Goal: Information Seeking & Learning: Learn about a topic

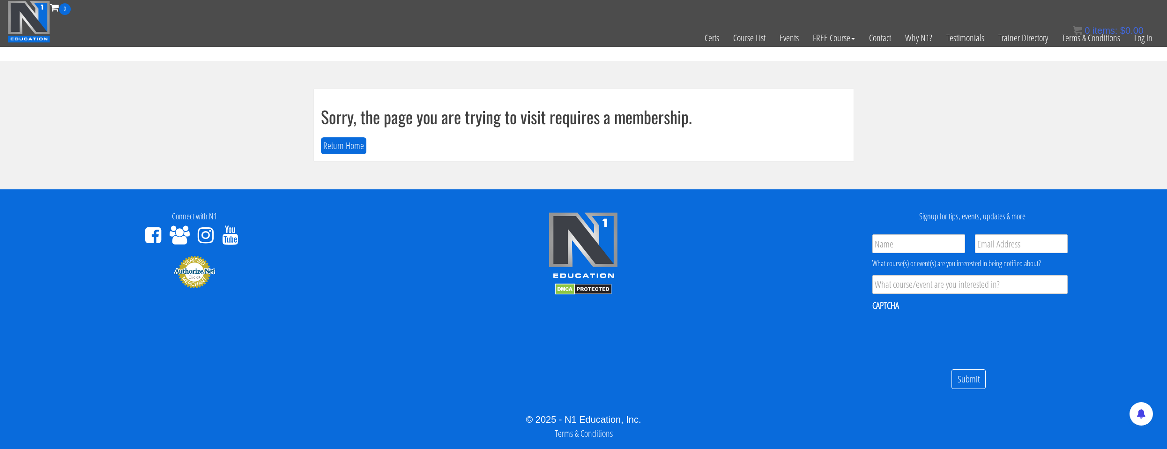
click at [342, 157] on div "Sorry, the page you are trying to visit requires a membership. Return Home" at bounding box center [584, 125] width 540 height 72
click at [345, 149] on button "Return Home" at bounding box center [343, 145] width 45 height 17
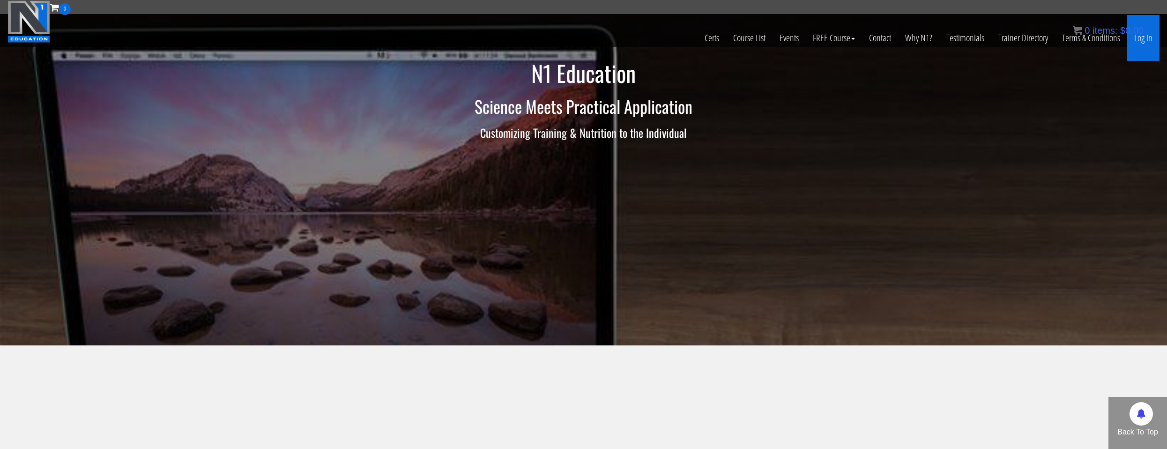
click at [1133, 38] on link "Log In" at bounding box center [1143, 38] width 32 height 46
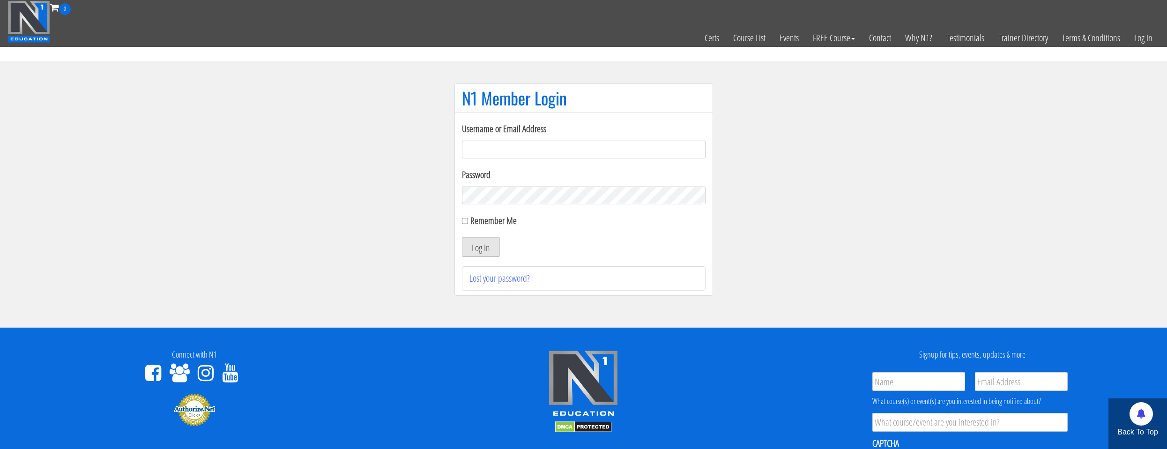
drag, startPoint x: 494, startPoint y: 141, endPoint x: 504, endPoint y: 154, distance: 16.8
click at [494, 141] on input "Username or Email Address" at bounding box center [584, 150] width 244 height 18
type input "[EMAIL_ADDRESS][DOMAIN_NAME]"
click at [502, 221] on label "Remember Me" at bounding box center [493, 220] width 46 height 13
click at [468, 221] on input "Remember Me" at bounding box center [465, 221] width 6 height 6
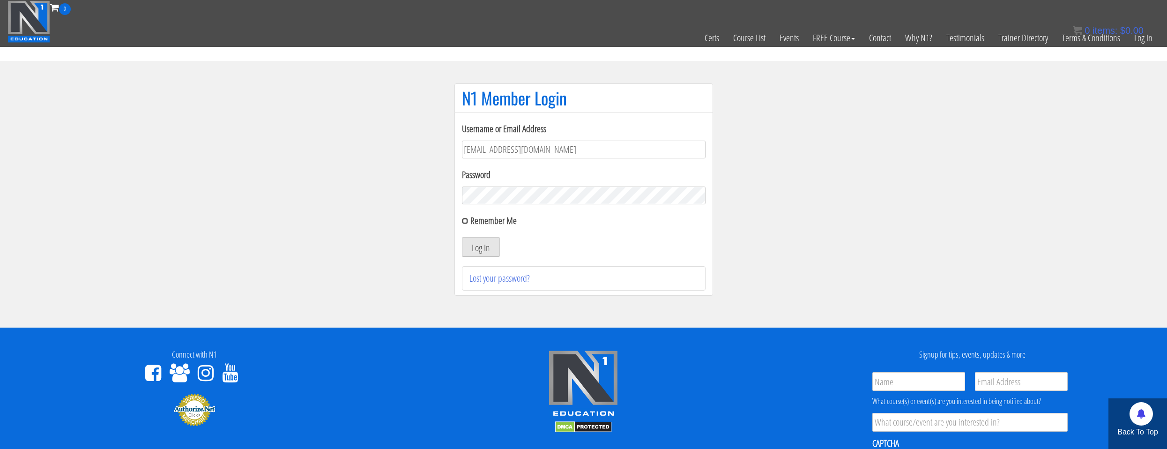
checkbox input "true"
click at [487, 245] on button "Log In" at bounding box center [481, 247] width 38 height 20
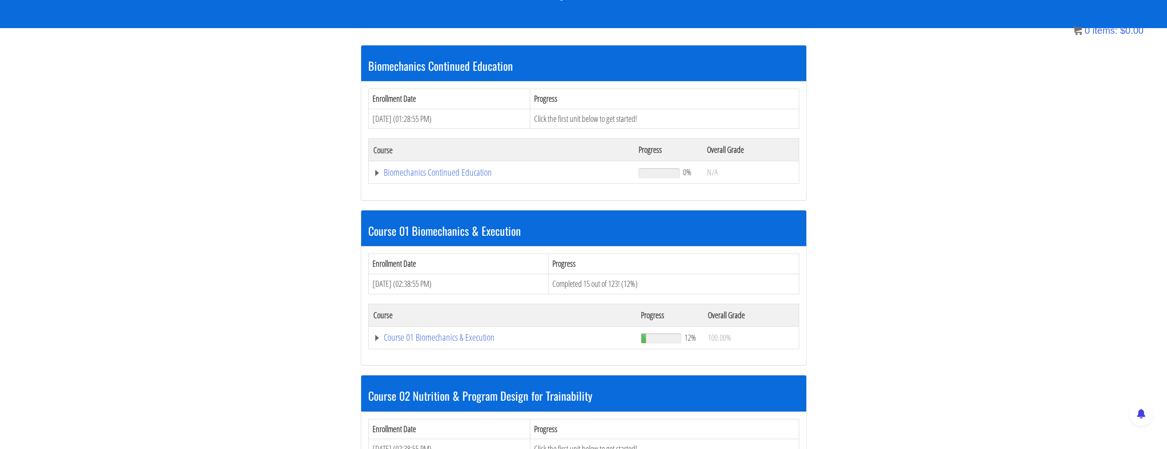
scroll to position [234, 0]
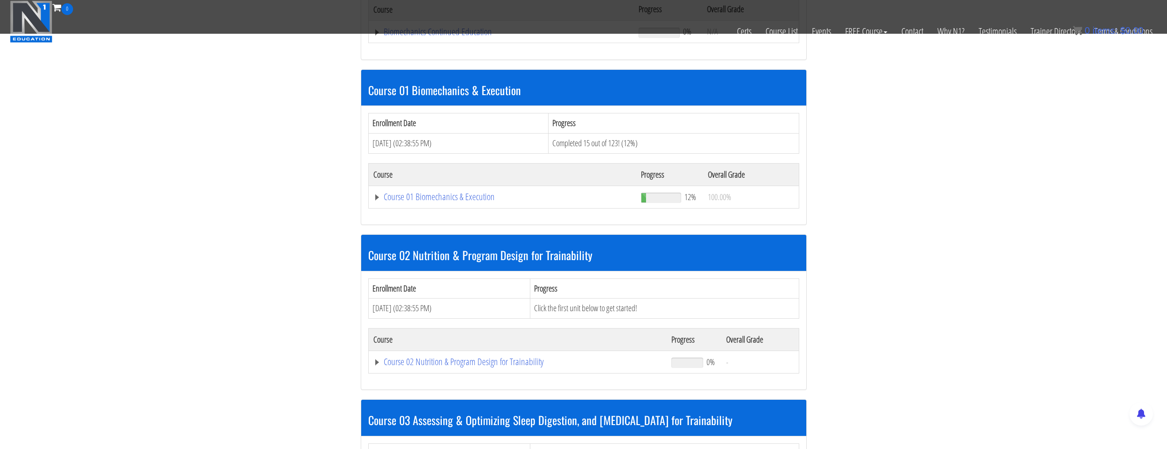
click at [531, 43] on td "Course 01 Biomechanics & Execution" at bounding box center [501, 32] width 266 height 22
click at [471, 37] on link "Course 01 Biomechanics & Execution" at bounding box center [501, 31] width 256 height 9
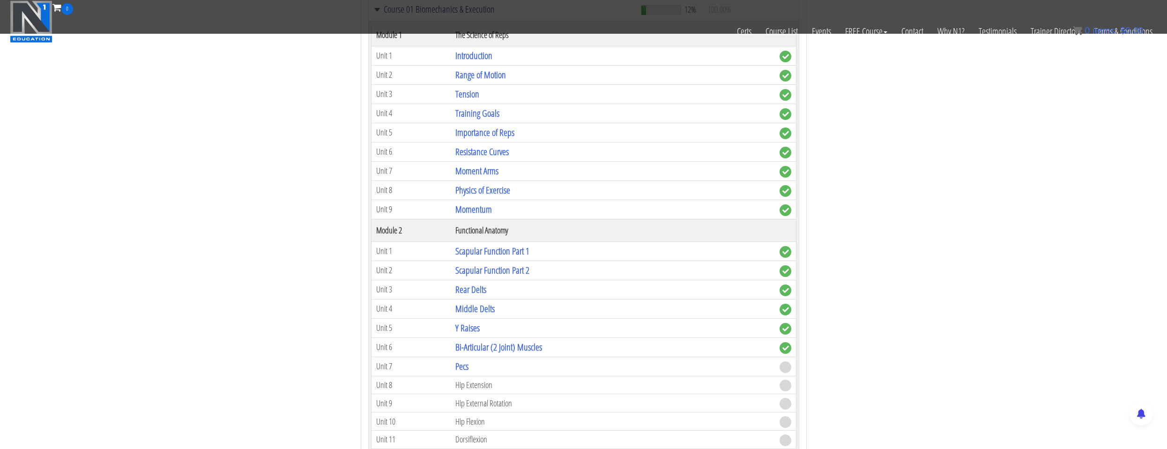
scroll to position [562, 0]
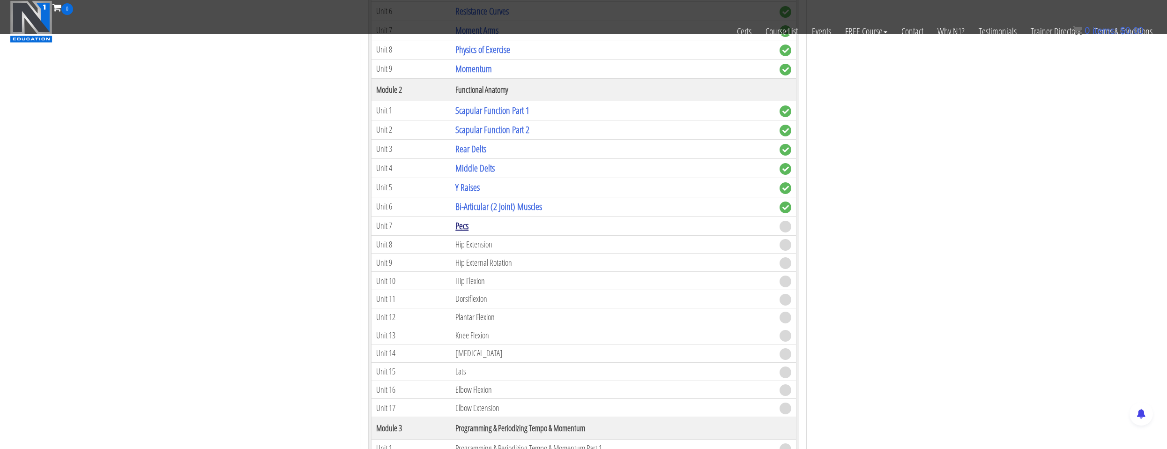
click at [463, 226] on link "Pecs" at bounding box center [461, 225] width 13 height 13
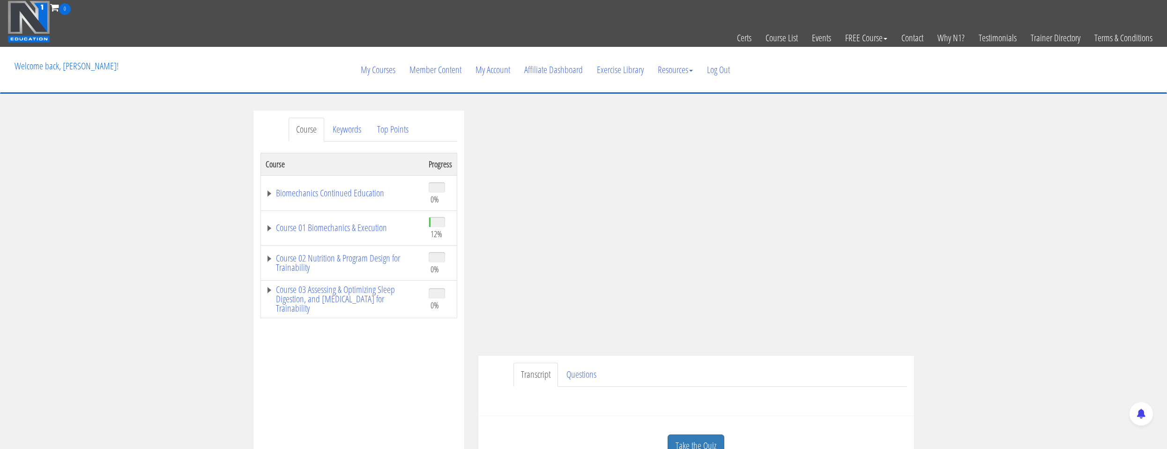
scroll to position [94, 0]
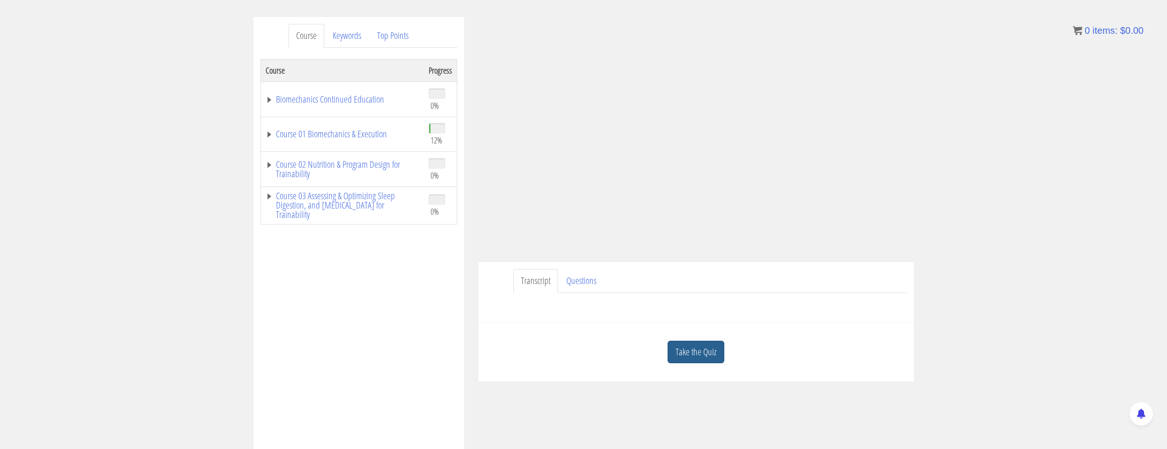
click at [707, 346] on link "Take the Quiz" at bounding box center [696, 352] width 57 height 23
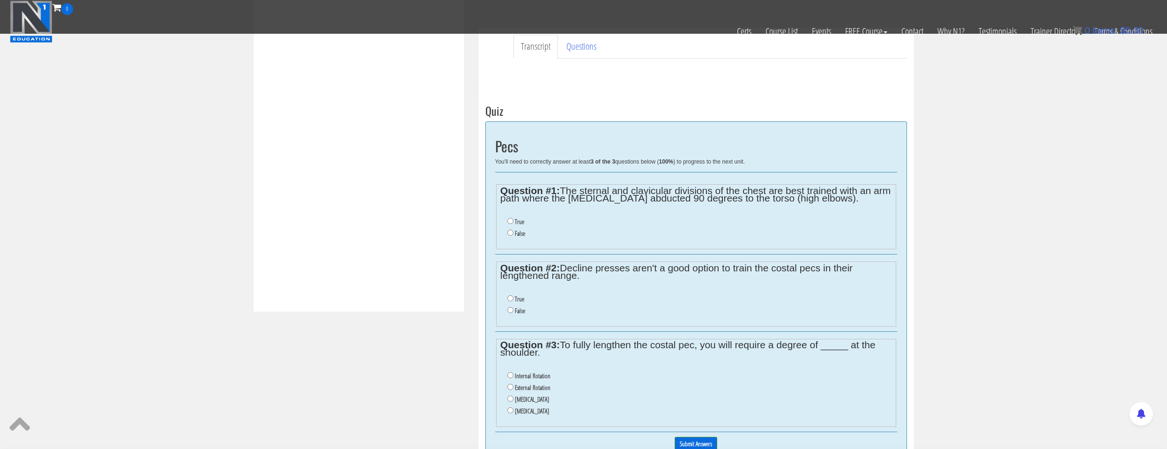
scroll to position [328, 0]
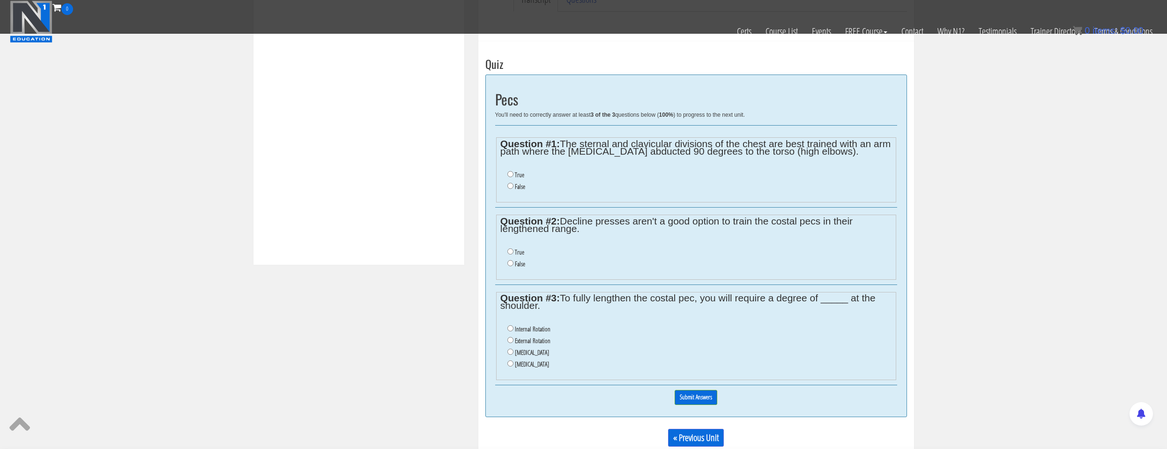
click at [514, 187] on li "False" at bounding box center [699, 187] width 384 height 12
drag, startPoint x: 514, startPoint y: 187, endPoint x: 522, endPoint y: 186, distance: 7.2
click at [515, 187] on label "False" at bounding box center [520, 186] width 10 height 7
click at [514, 187] on input "False" at bounding box center [510, 186] width 6 height 6
radio input "true"
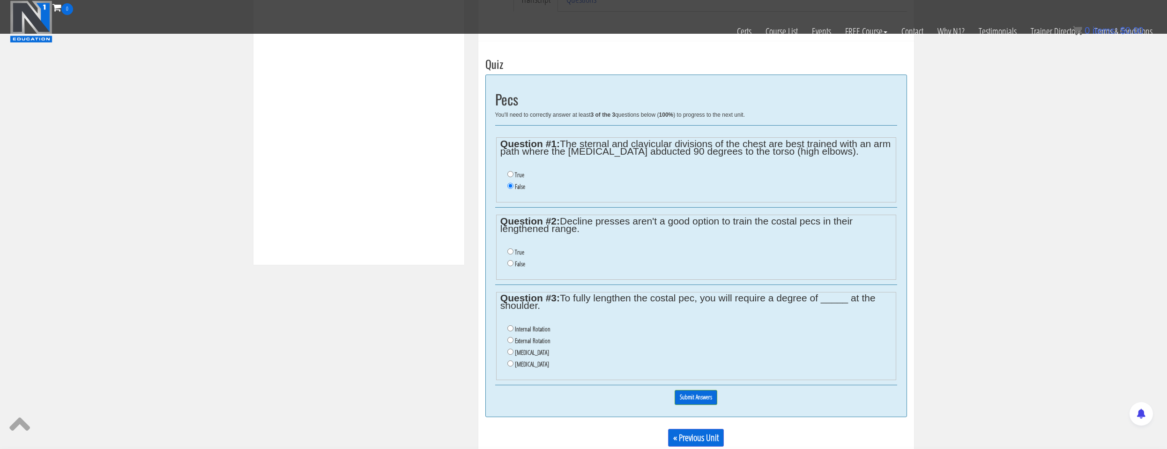
click at [594, 197] on ul "True False" at bounding box center [695, 180] width 391 height 33
click at [522, 251] on label "True" at bounding box center [519, 251] width 9 height 7
click at [514, 251] on input "True" at bounding box center [510, 251] width 6 height 6
radio input "true"
click at [536, 344] on label "External Rotation" at bounding box center [533, 340] width 36 height 7
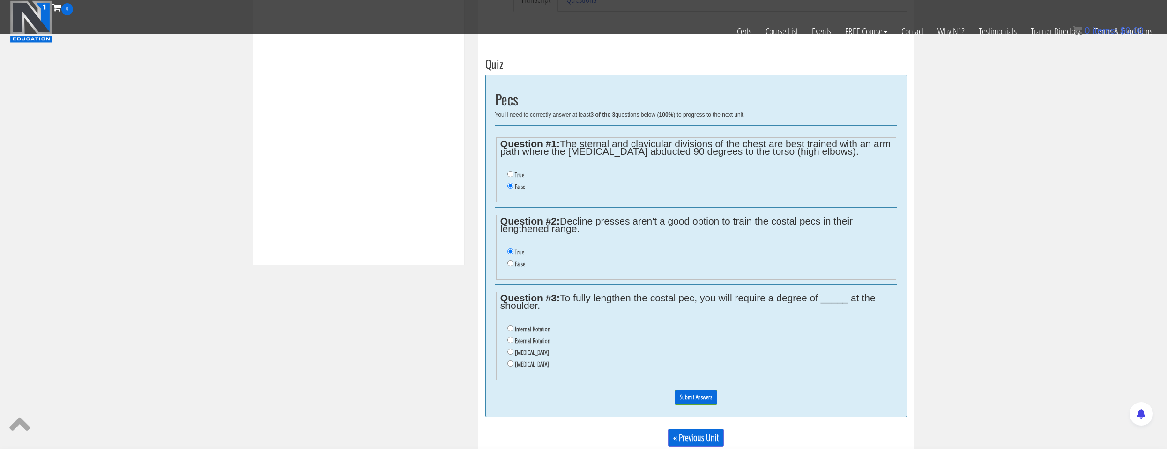
click at [514, 343] on input "External Rotation" at bounding box center [510, 340] width 6 height 6
radio input "true"
click at [687, 401] on input "Submit Answers" at bounding box center [696, 397] width 43 height 15
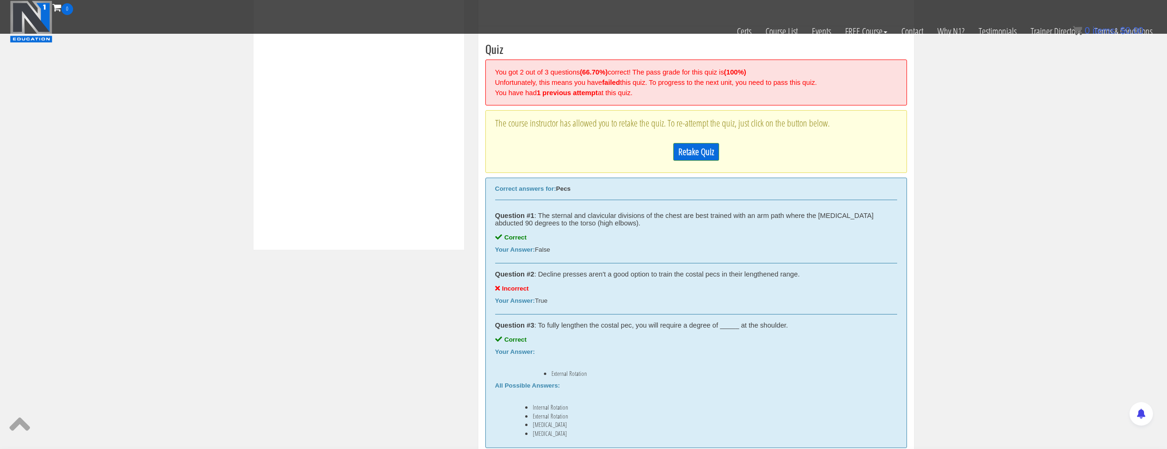
scroll to position [356, 0]
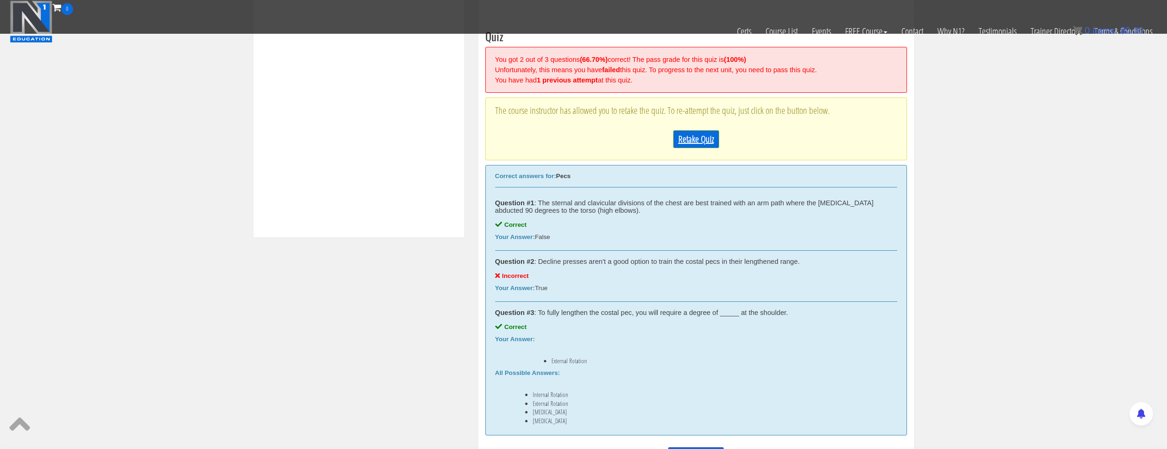
click at [692, 140] on link "Retake Quiz" at bounding box center [696, 139] width 46 height 18
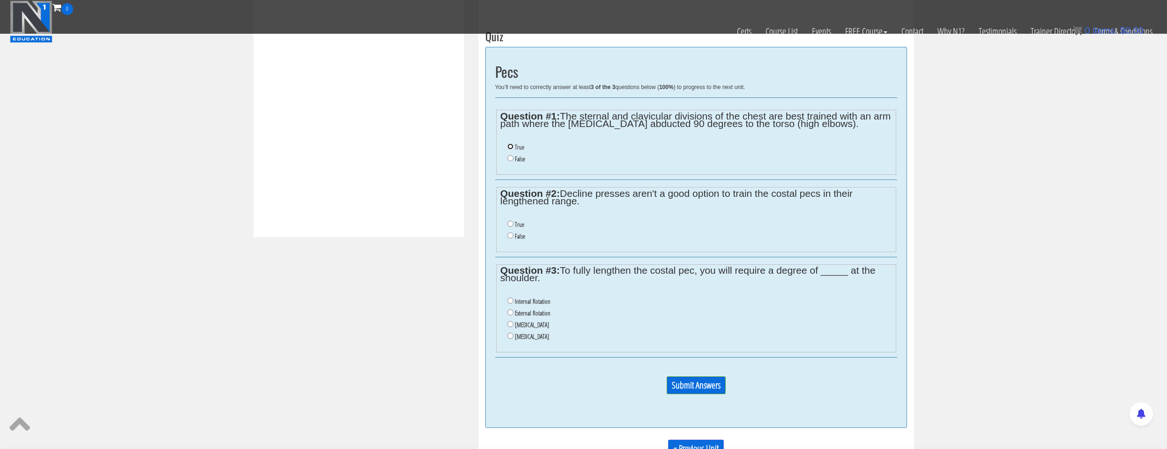
click at [512, 147] on input "True" at bounding box center [510, 146] width 6 height 6
radio input "true"
click at [520, 225] on label "True" at bounding box center [519, 224] width 9 height 7
click at [530, 313] on label "External Rotation" at bounding box center [533, 312] width 36 height 7
click at [514, 313] on input "External Rotation" at bounding box center [510, 312] width 6 height 6
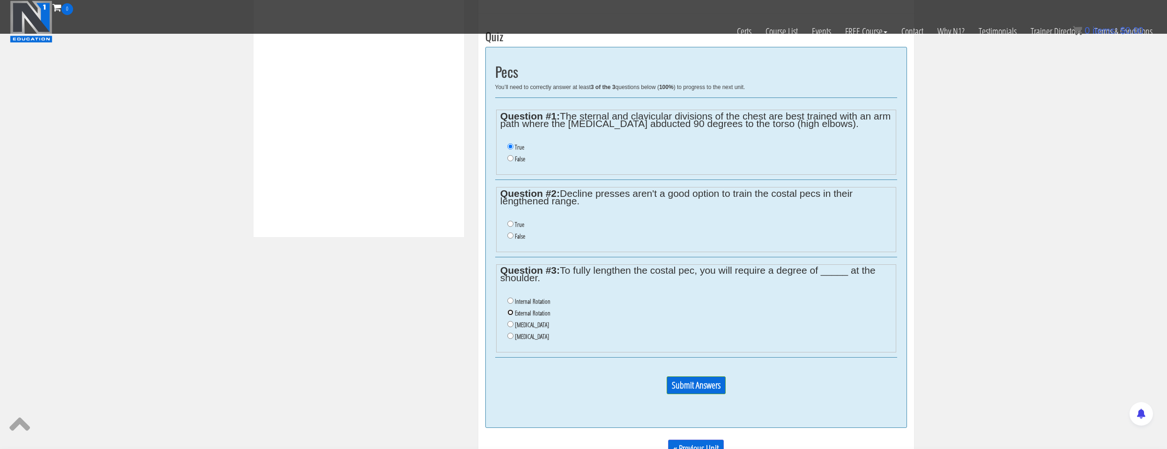
radio input "true"
click at [519, 226] on label "True" at bounding box center [519, 224] width 9 height 7
click at [514, 226] on input "True" at bounding box center [510, 224] width 6 height 6
radio input "true"
click at [521, 158] on label "False" at bounding box center [520, 158] width 10 height 7
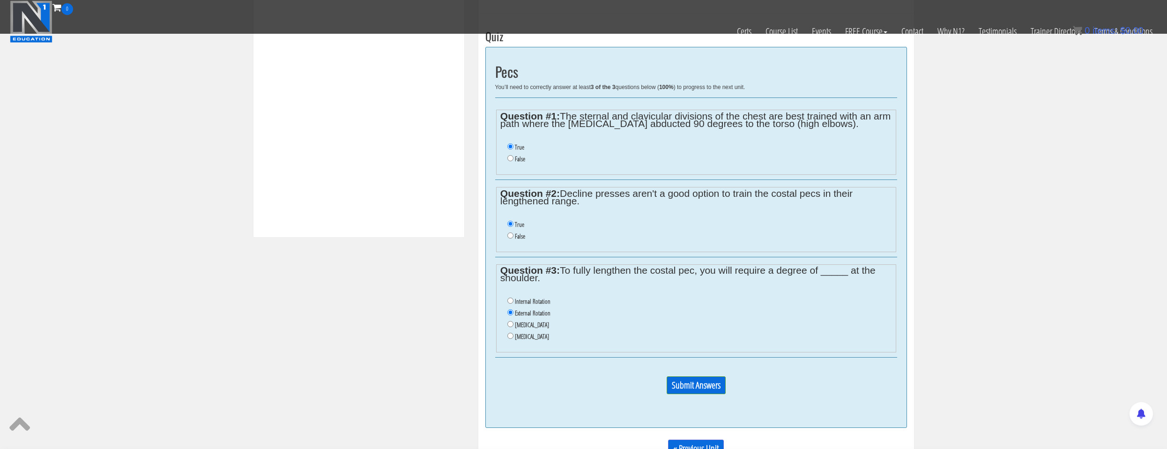
click at [514, 158] on input "False" at bounding box center [510, 158] width 6 height 6
radio input "true"
click at [680, 381] on input "Submit Answers" at bounding box center [696, 385] width 59 height 18
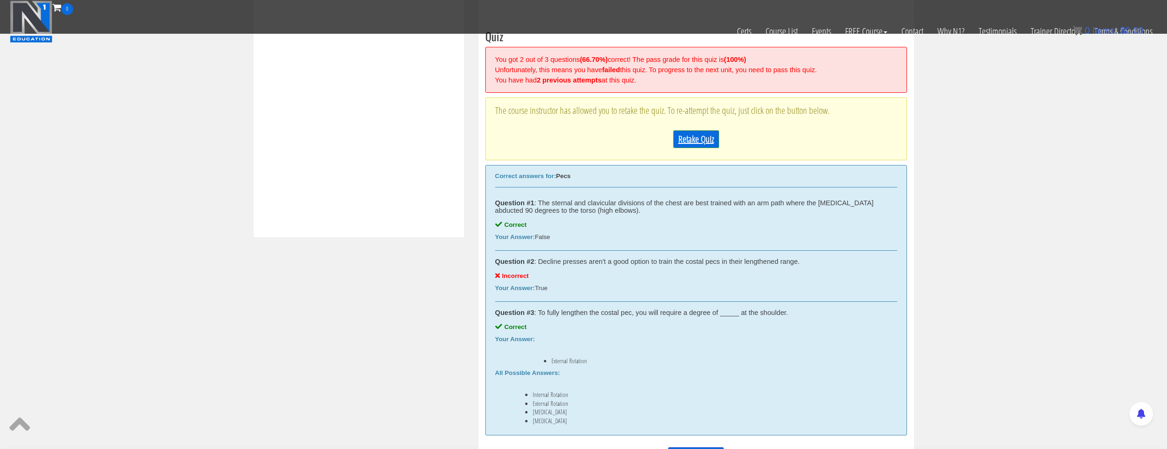
click at [688, 144] on link "Retake Quiz" at bounding box center [696, 139] width 46 height 18
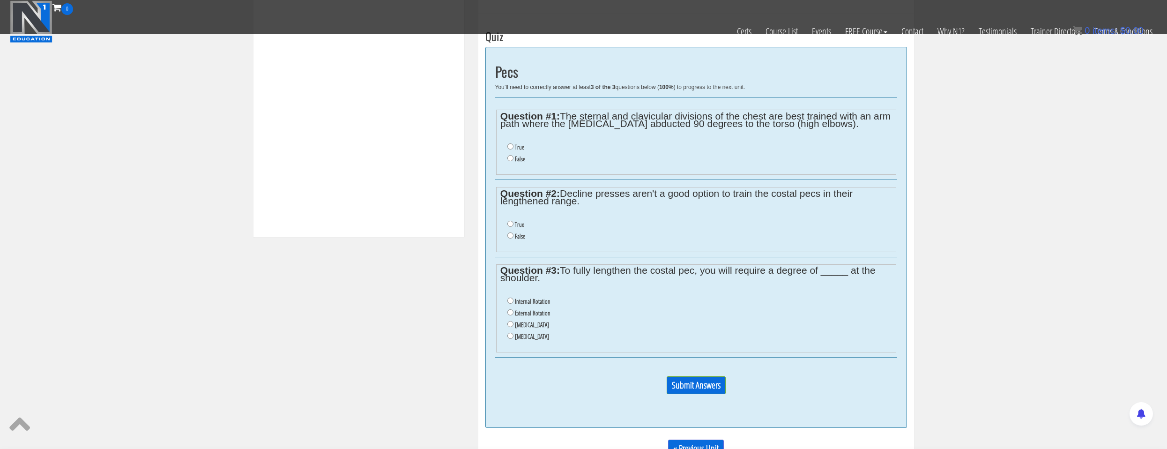
click at [517, 163] on li "False" at bounding box center [699, 159] width 384 height 12
click at [515, 156] on label "False" at bounding box center [520, 158] width 10 height 7
click at [514, 156] on input "False" at bounding box center [510, 158] width 6 height 6
radio input "true"
click at [509, 233] on input "False" at bounding box center [510, 235] width 6 height 6
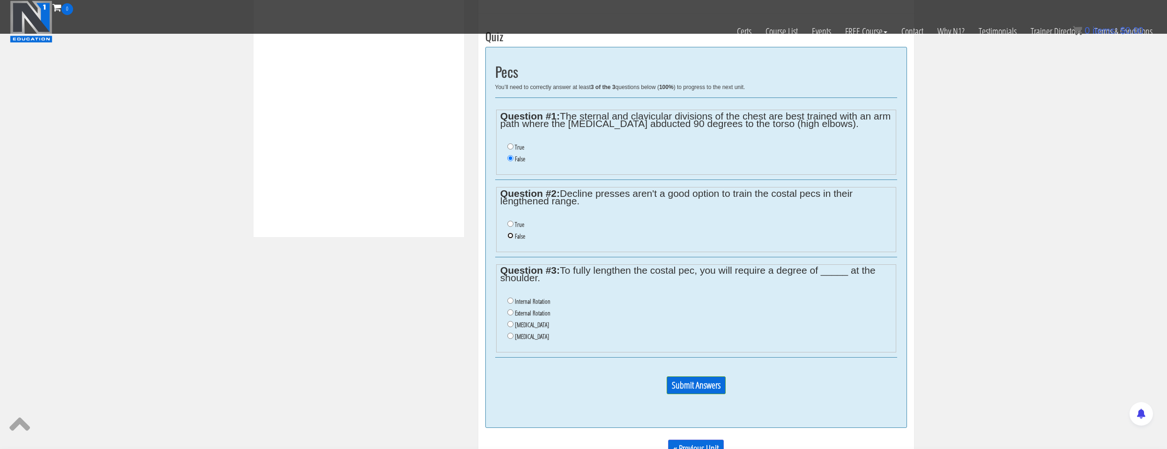
radio input "true"
drag, startPoint x: 537, startPoint y: 311, endPoint x: 669, endPoint y: 369, distance: 143.9
click at [542, 313] on label "External Rotation" at bounding box center [533, 312] width 36 height 7
click at [686, 384] on input "Submit Answers" at bounding box center [696, 385] width 59 height 18
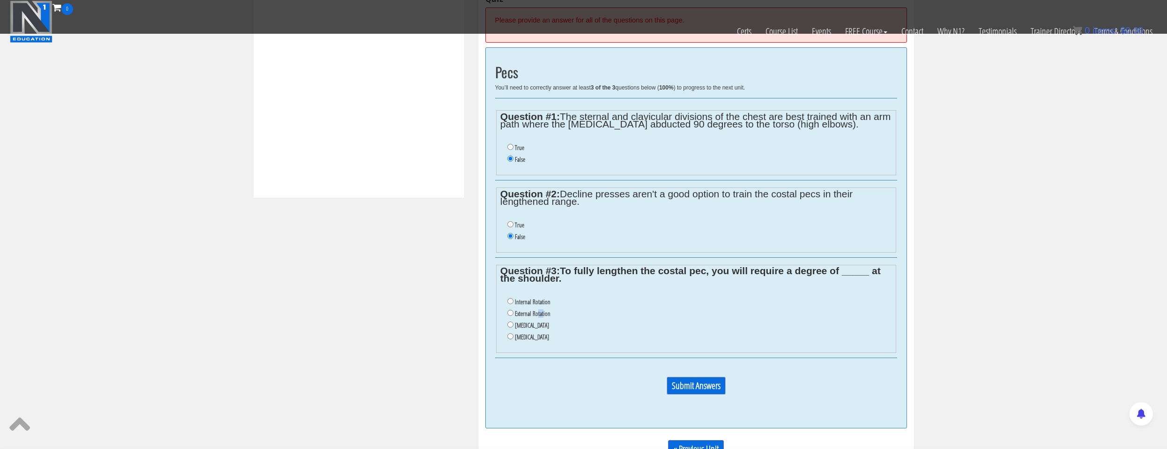
scroll to position [395, 0]
click at [688, 377] on input "Submit Answers" at bounding box center [696, 385] width 59 height 18
click at [524, 313] on label "External Rotation" at bounding box center [533, 312] width 36 height 7
click at [514, 313] on input "External Rotation" at bounding box center [510, 312] width 6 height 6
radio input "true"
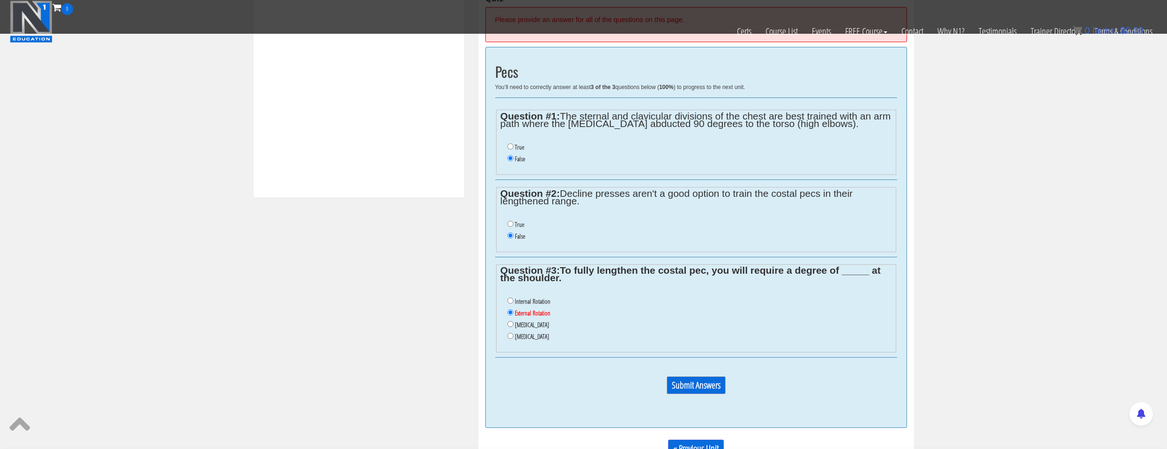
click at [697, 388] on input "Submit Answers" at bounding box center [696, 385] width 59 height 18
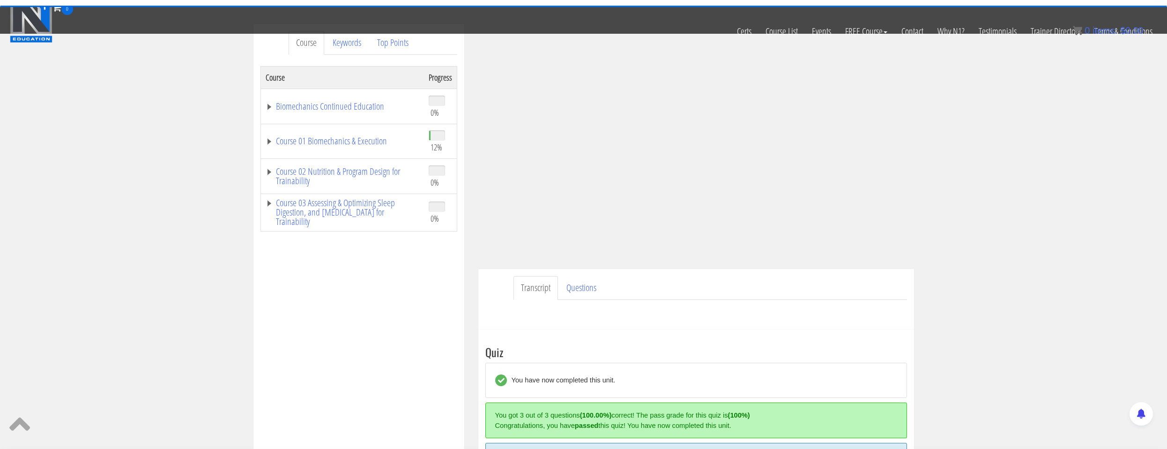
scroll to position [0, 0]
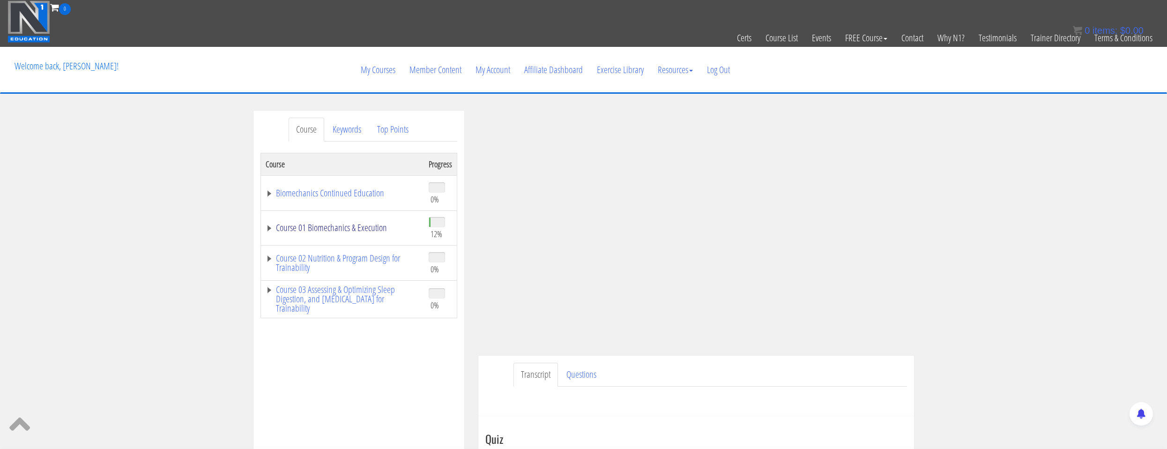
click at [370, 231] on link "Course 01 Biomechanics & Execution" at bounding box center [343, 227] width 154 height 9
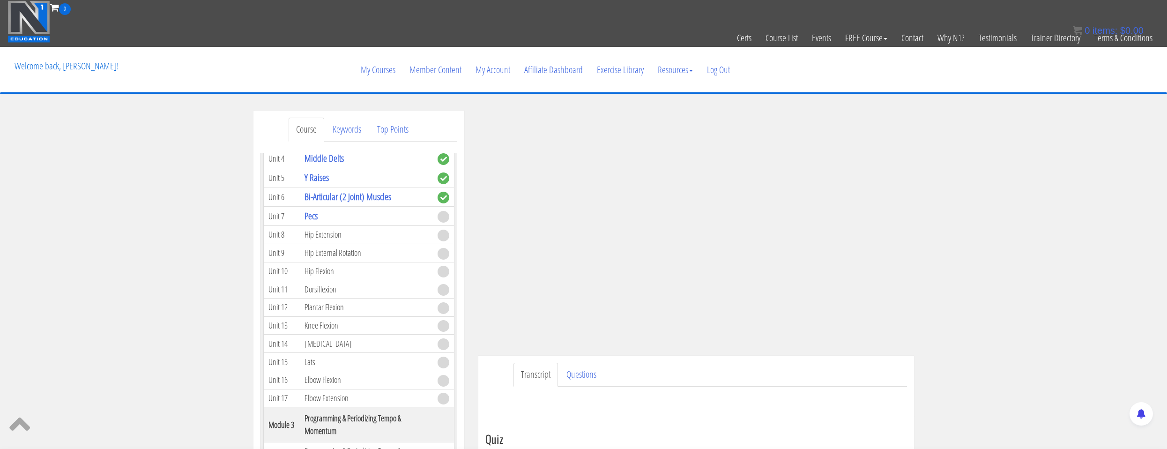
scroll to position [562, 0]
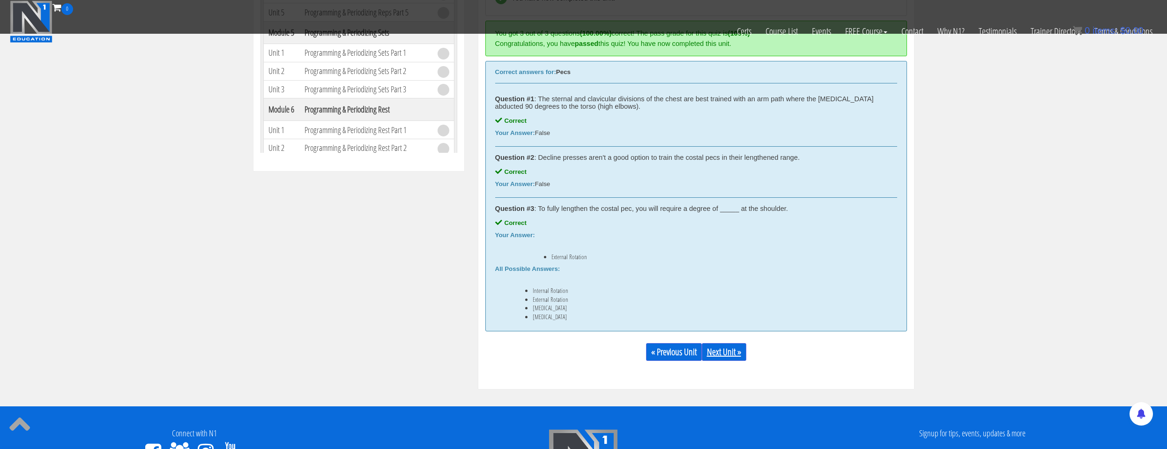
click at [720, 355] on link "Next Unit »" at bounding box center [724, 352] width 45 height 18
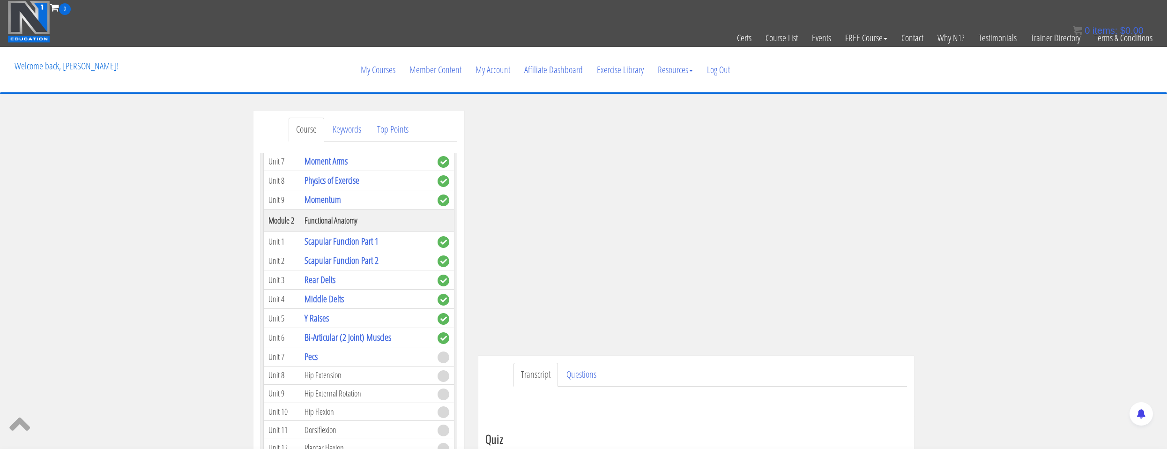
scroll to position [141, 0]
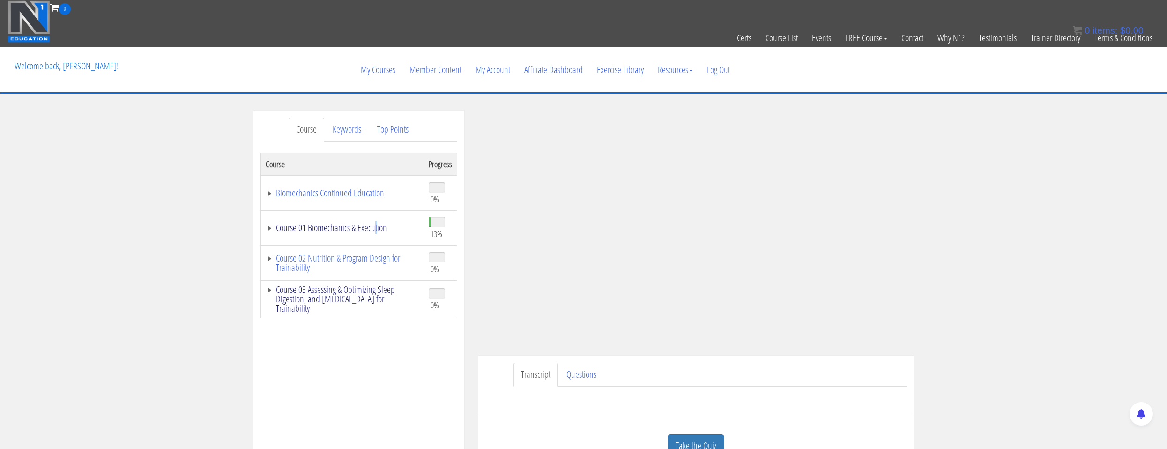
scroll to position [47, 0]
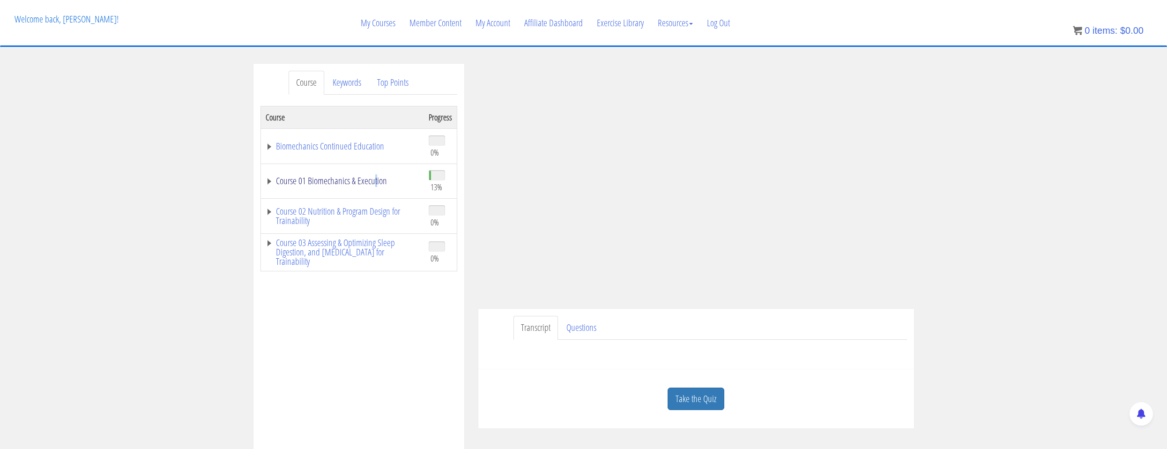
click at [364, 181] on link "Course 01 Biomechanics & Execution" at bounding box center [343, 180] width 154 height 9
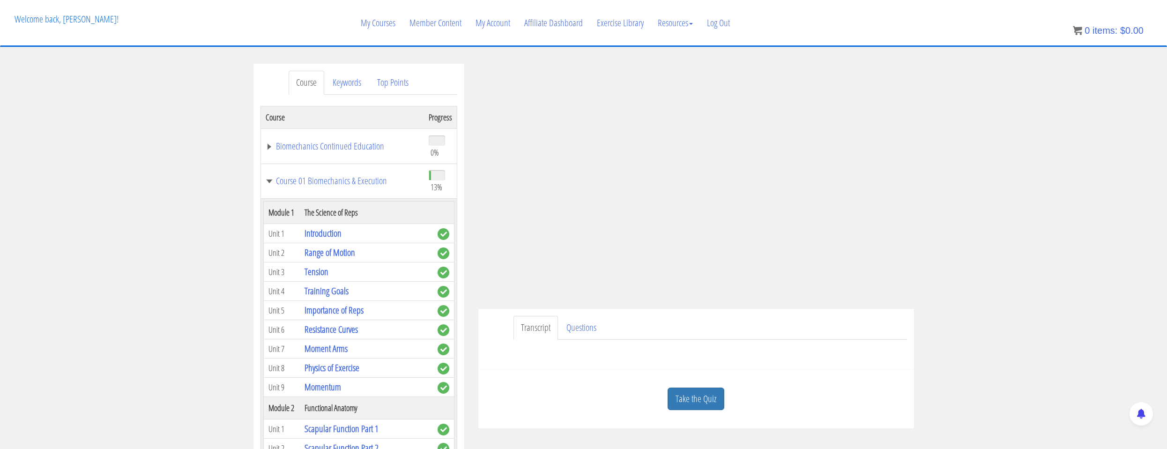
click at [397, 186] on td "Course 01 Biomechanics & Execution" at bounding box center [343, 181] width 164 height 35
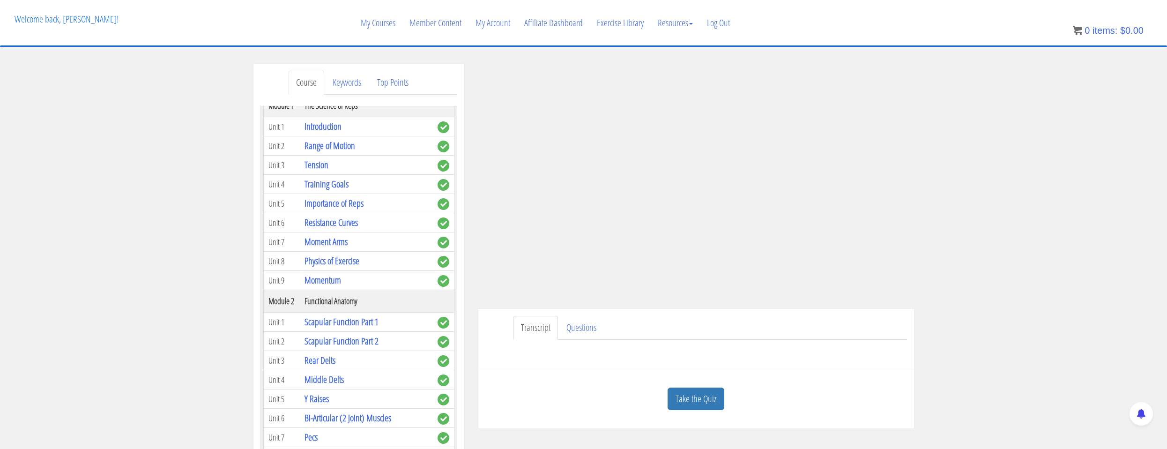
scroll to position [247, 0]
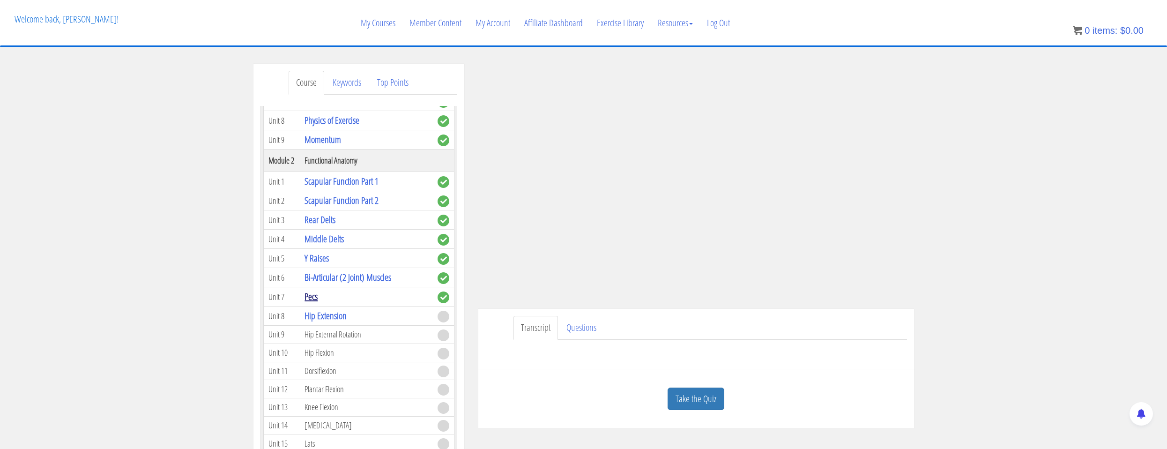
click at [315, 298] on link "Pecs" at bounding box center [311, 296] width 13 height 13
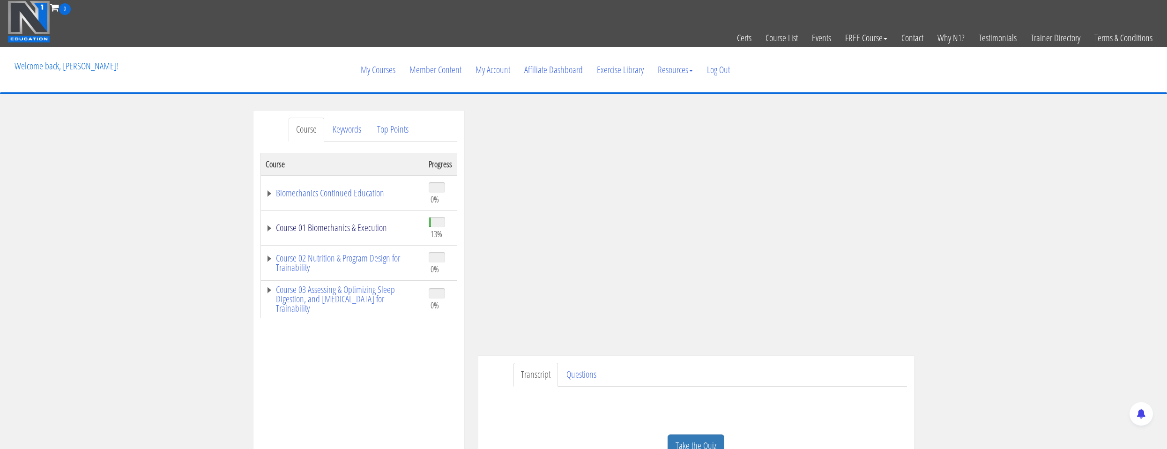
click at [362, 227] on link "Course 01 Biomechanics & Execution" at bounding box center [343, 227] width 154 height 9
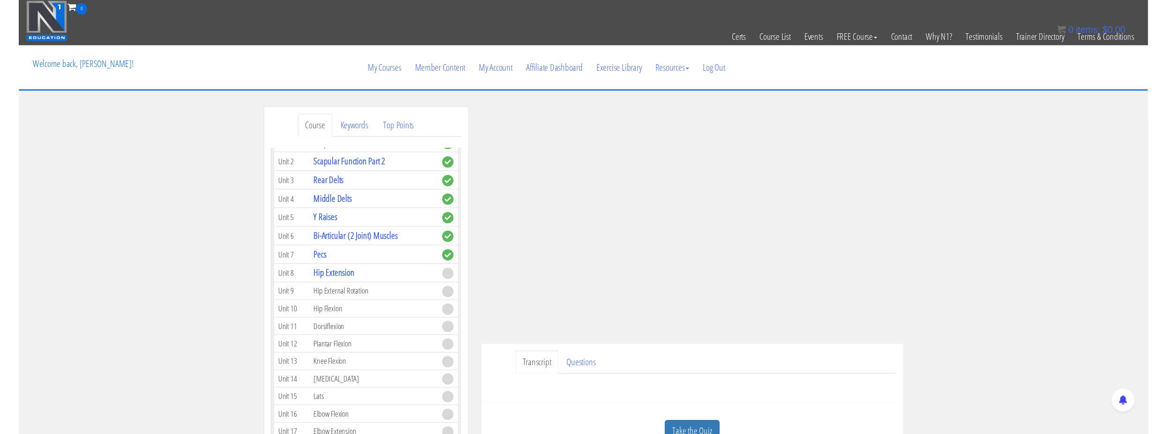
scroll to position [375, 0]
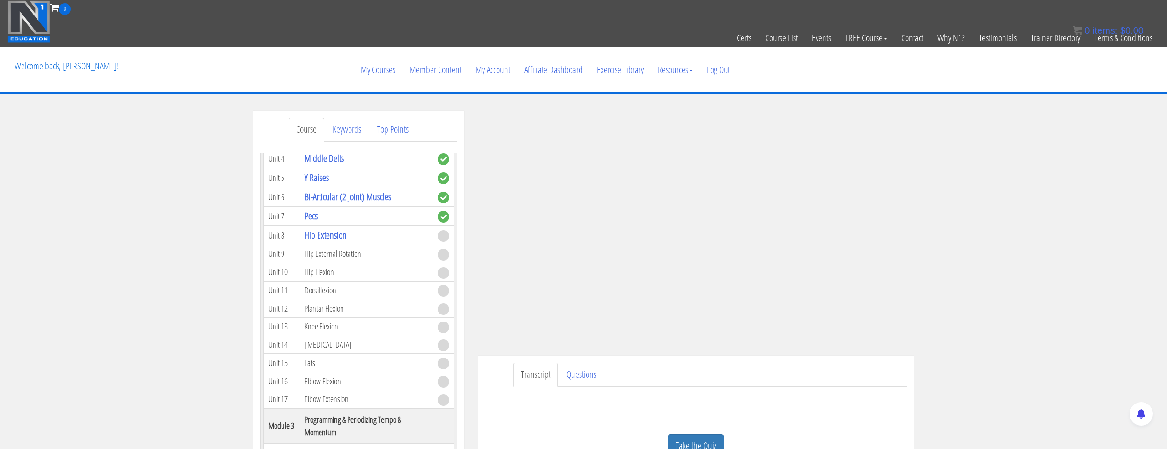
click at [159, 244] on div "Course Keywords Top Points Course Progress Biomechanics Continued Education 0% …" at bounding box center [583, 375] width 1167 height 529
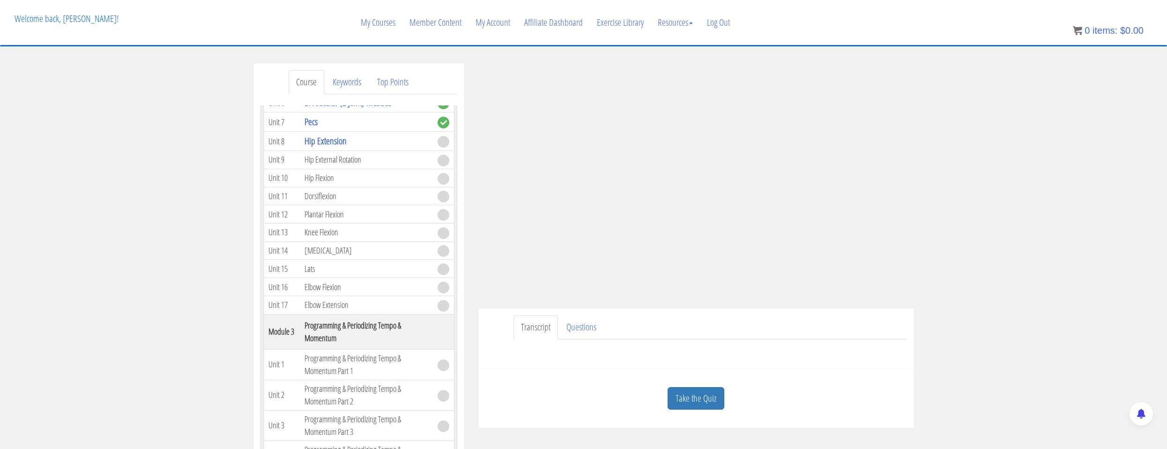
scroll to position [0, 0]
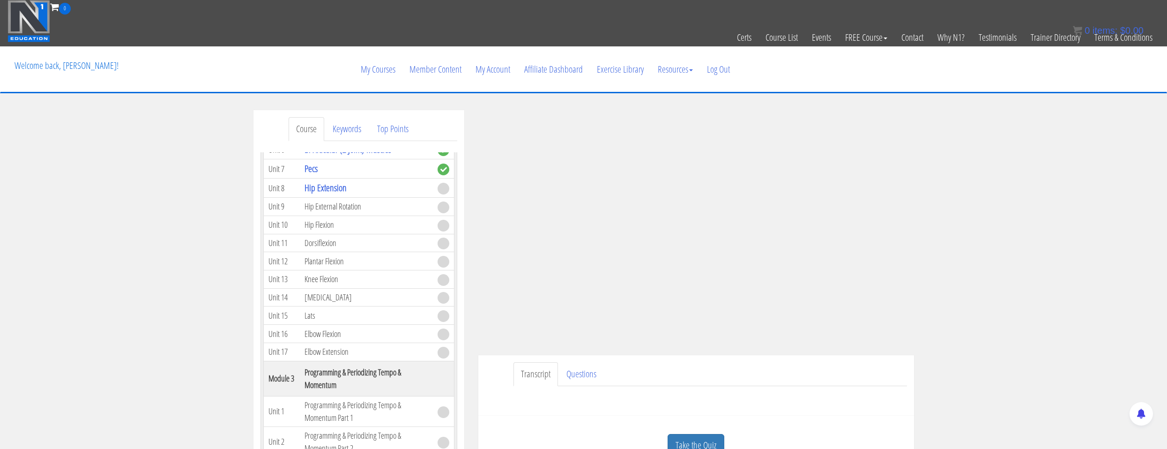
click at [400, 282] on td "Knee Flexion" at bounding box center [366, 279] width 133 height 18
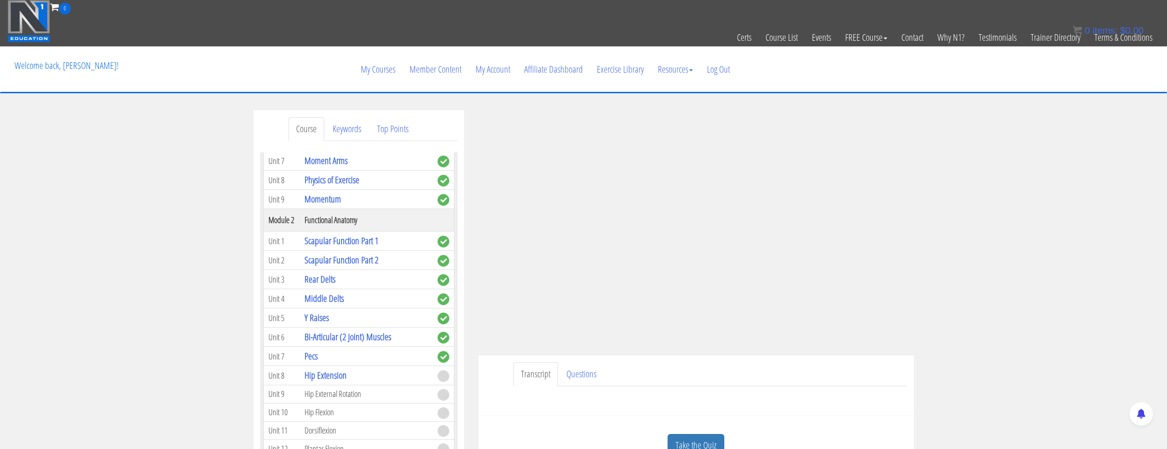
scroll to position [47, 0]
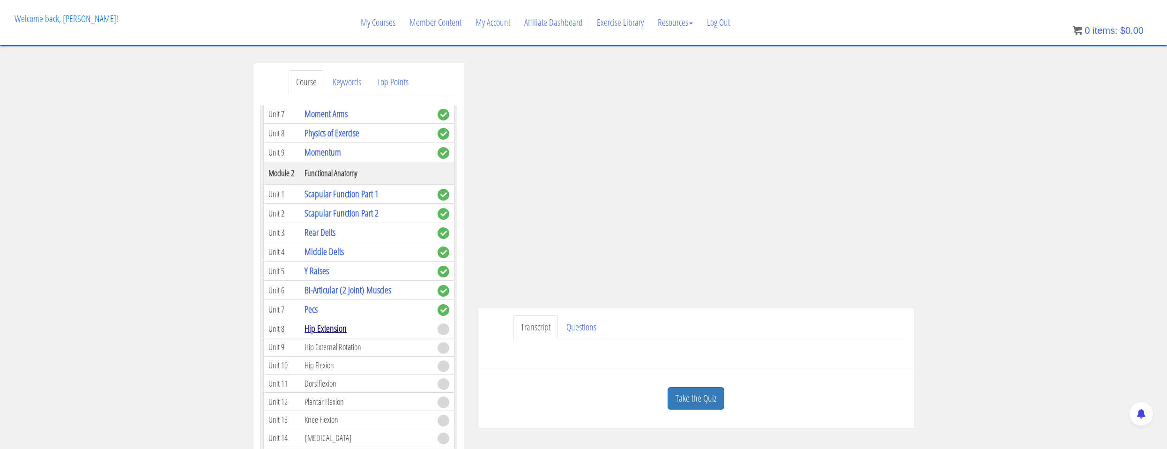
click at [334, 331] on link "Hip Extension" at bounding box center [326, 328] width 42 height 13
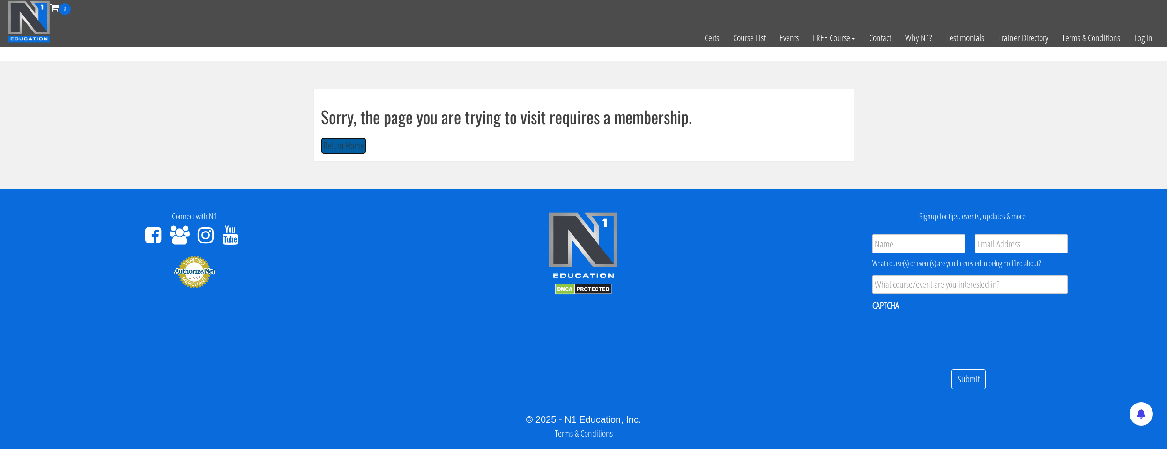
click at [354, 147] on button "Return Home" at bounding box center [343, 145] width 45 height 17
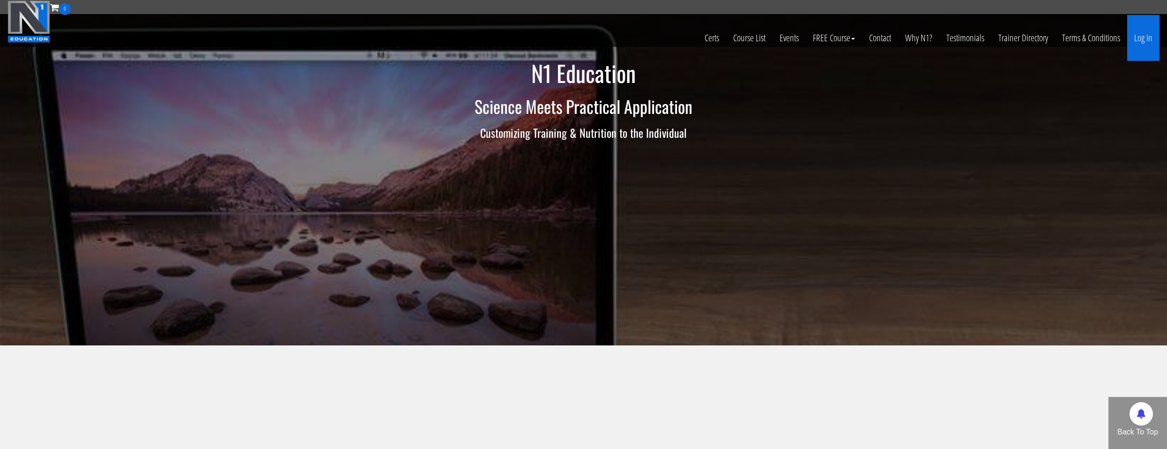
click at [1149, 39] on link "Log In" at bounding box center [1143, 38] width 32 height 46
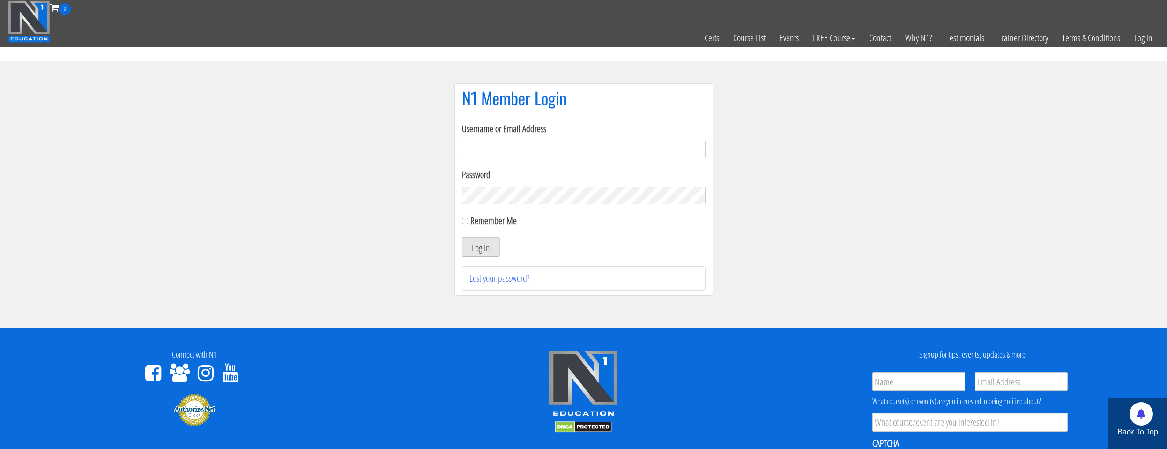
click at [504, 147] on input "Username or Email Address" at bounding box center [584, 150] width 244 height 18
click at [530, 153] on input "Username or Email Address" at bounding box center [584, 150] width 244 height 18
type input "natejb344@hotmail.com"
click at [541, 173] on label "Password" at bounding box center [584, 175] width 244 height 14
click at [467, 224] on input "Remember Me" at bounding box center [465, 221] width 6 height 6
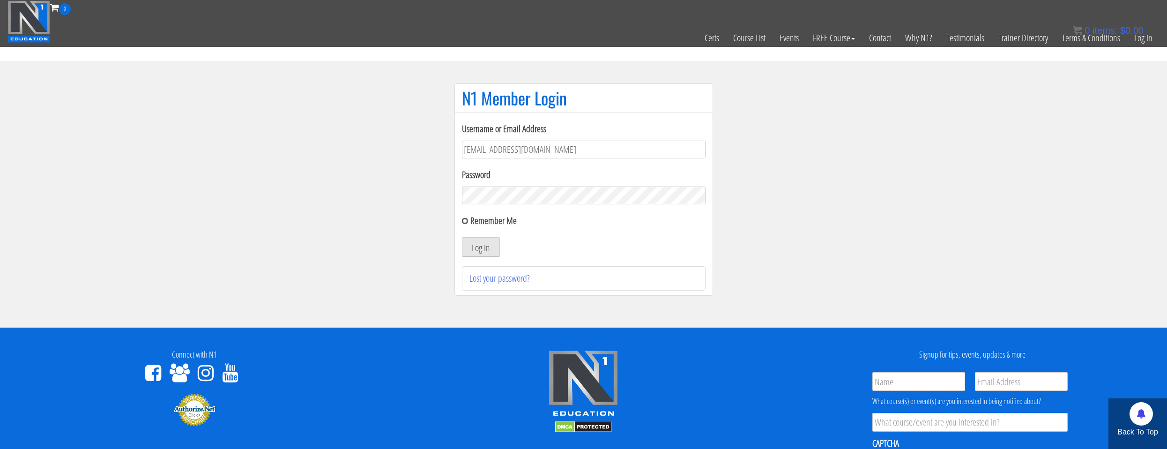
checkbox input "true"
click at [477, 249] on button "Log In" at bounding box center [481, 247] width 38 height 20
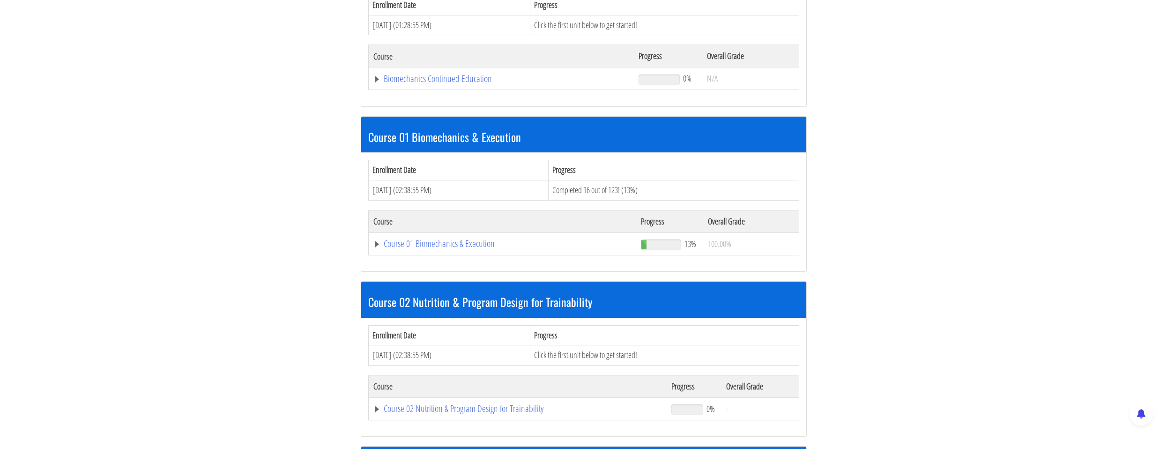
scroll to position [281, 0]
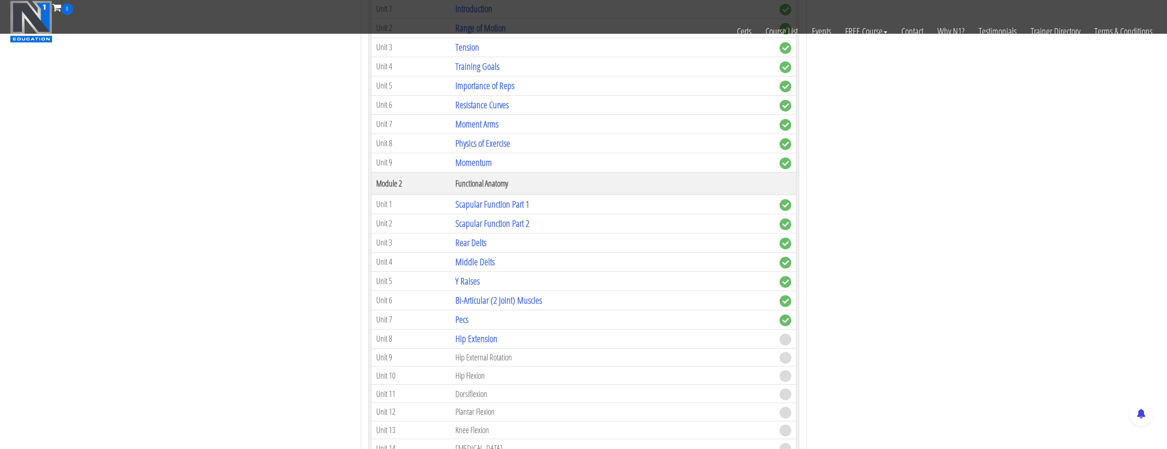
scroll to position [515, 0]
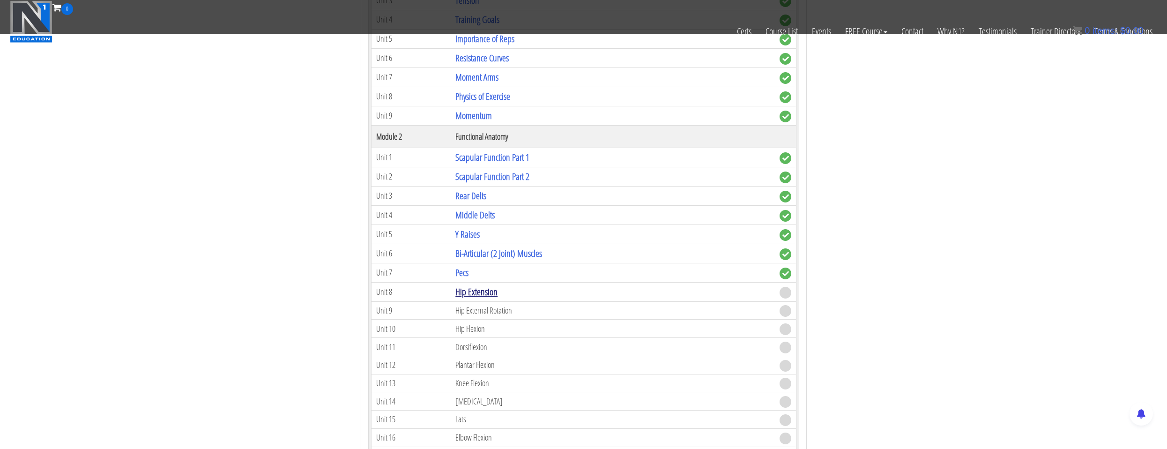
click at [467, 288] on link "Hip Extension" at bounding box center [476, 291] width 42 height 13
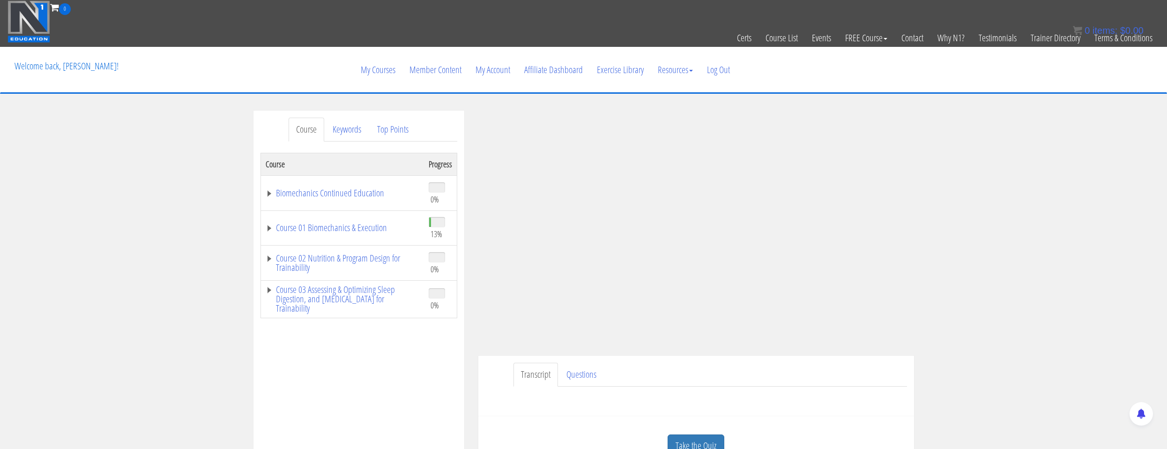
click at [352, 218] on td "Course 01 Biomechanics & Execution" at bounding box center [343, 227] width 164 height 35
click at [353, 227] on link "Course 01 Biomechanics & Execution" at bounding box center [343, 227] width 154 height 9
